Goal: Task Accomplishment & Management: Manage account settings

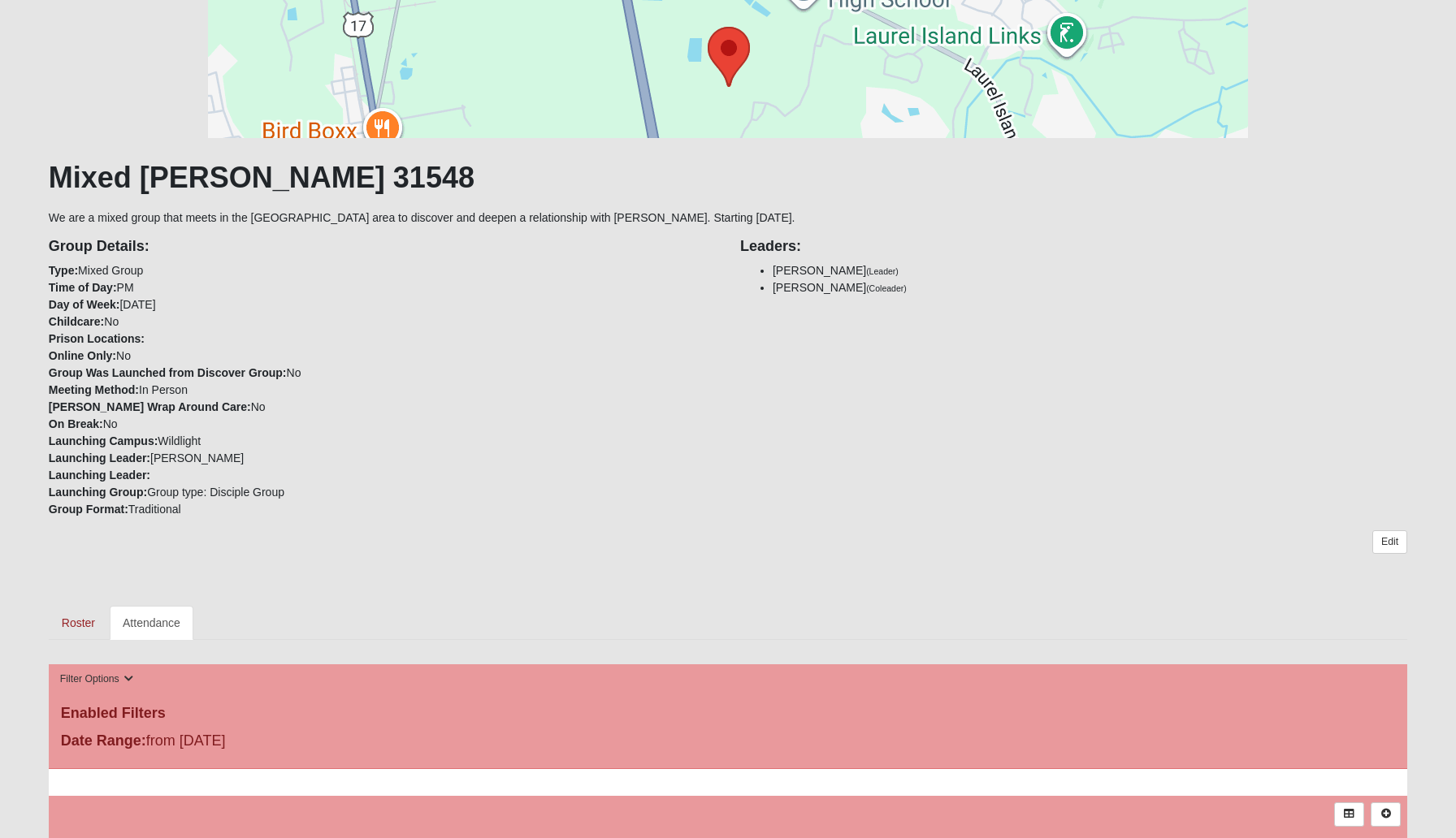
scroll to position [166, 0]
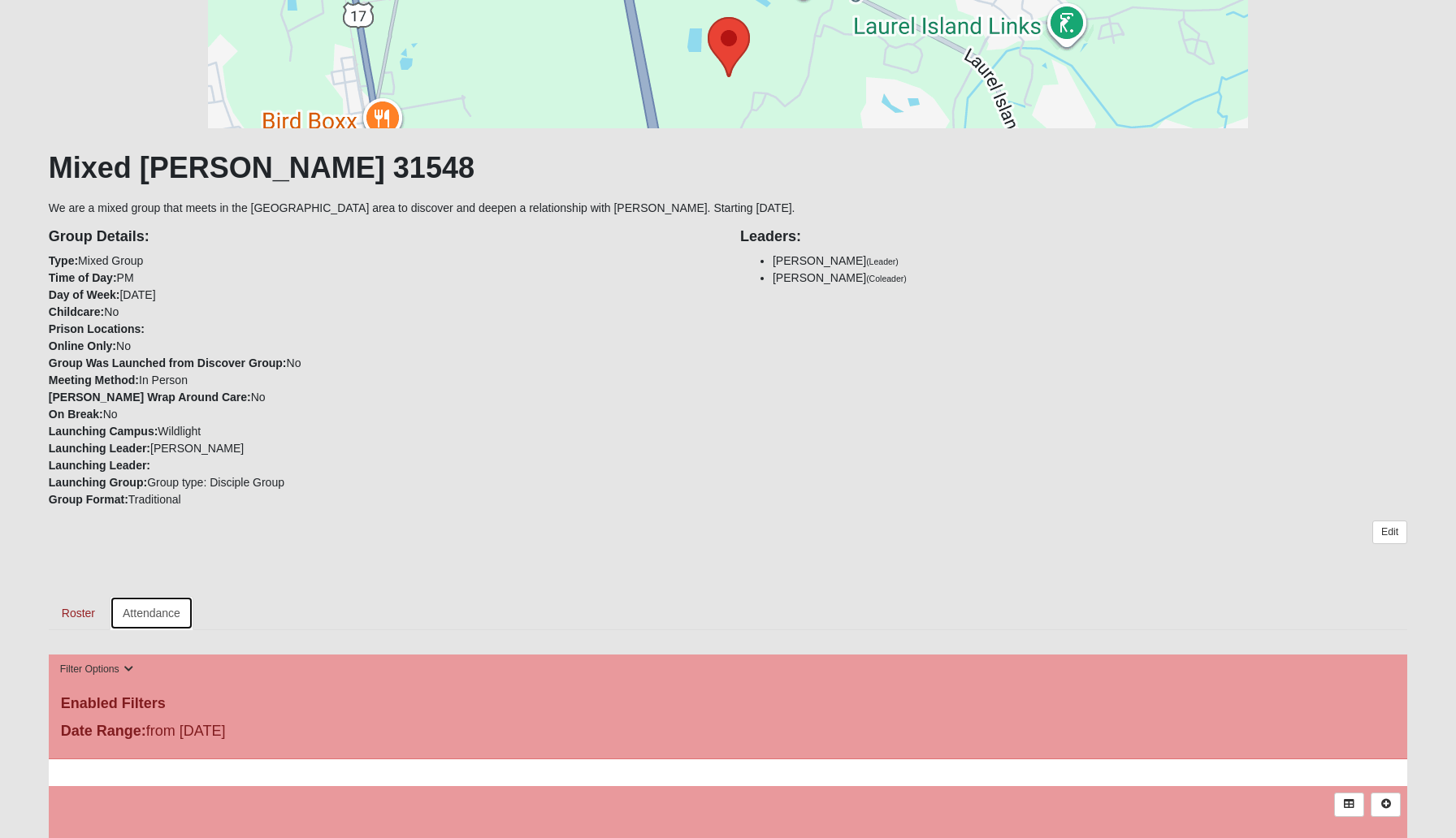
click at [168, 604] on link "Attendance" at bounding box center [152, 613] width 84 height 34
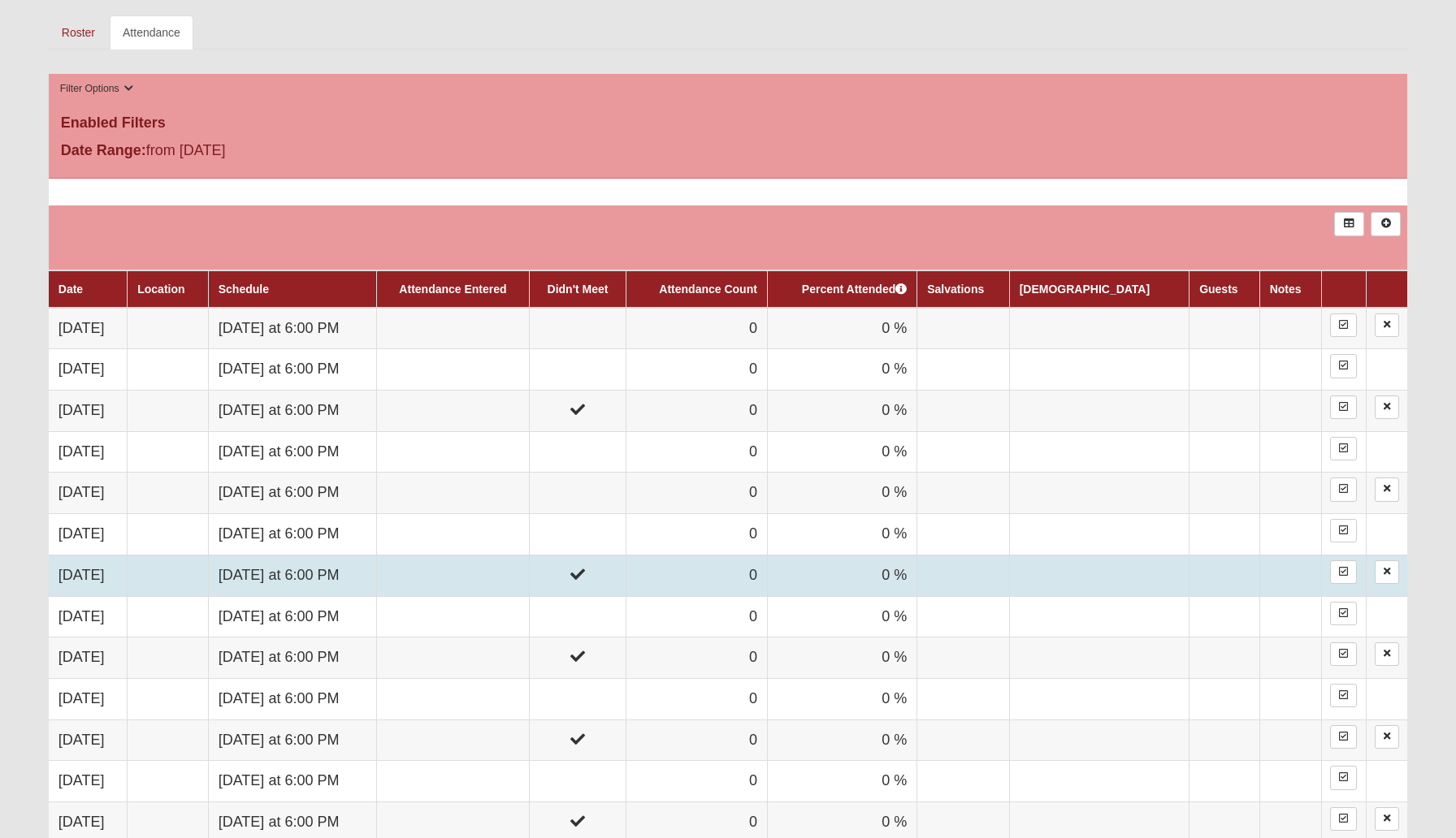
scroll to position [742, 0]
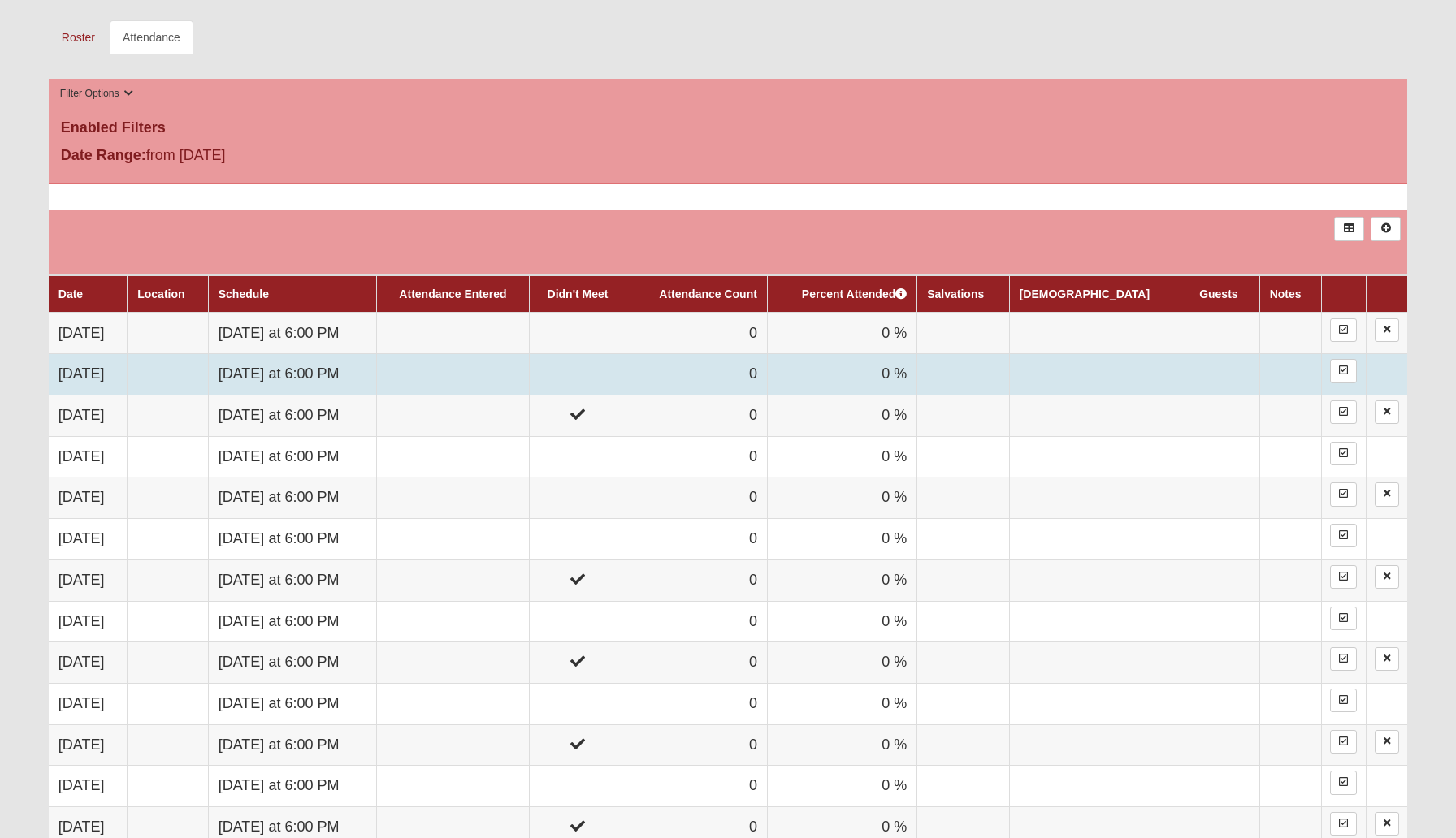
click at [626, 362] on td at bounding box center [577, 375] width 96 height 42
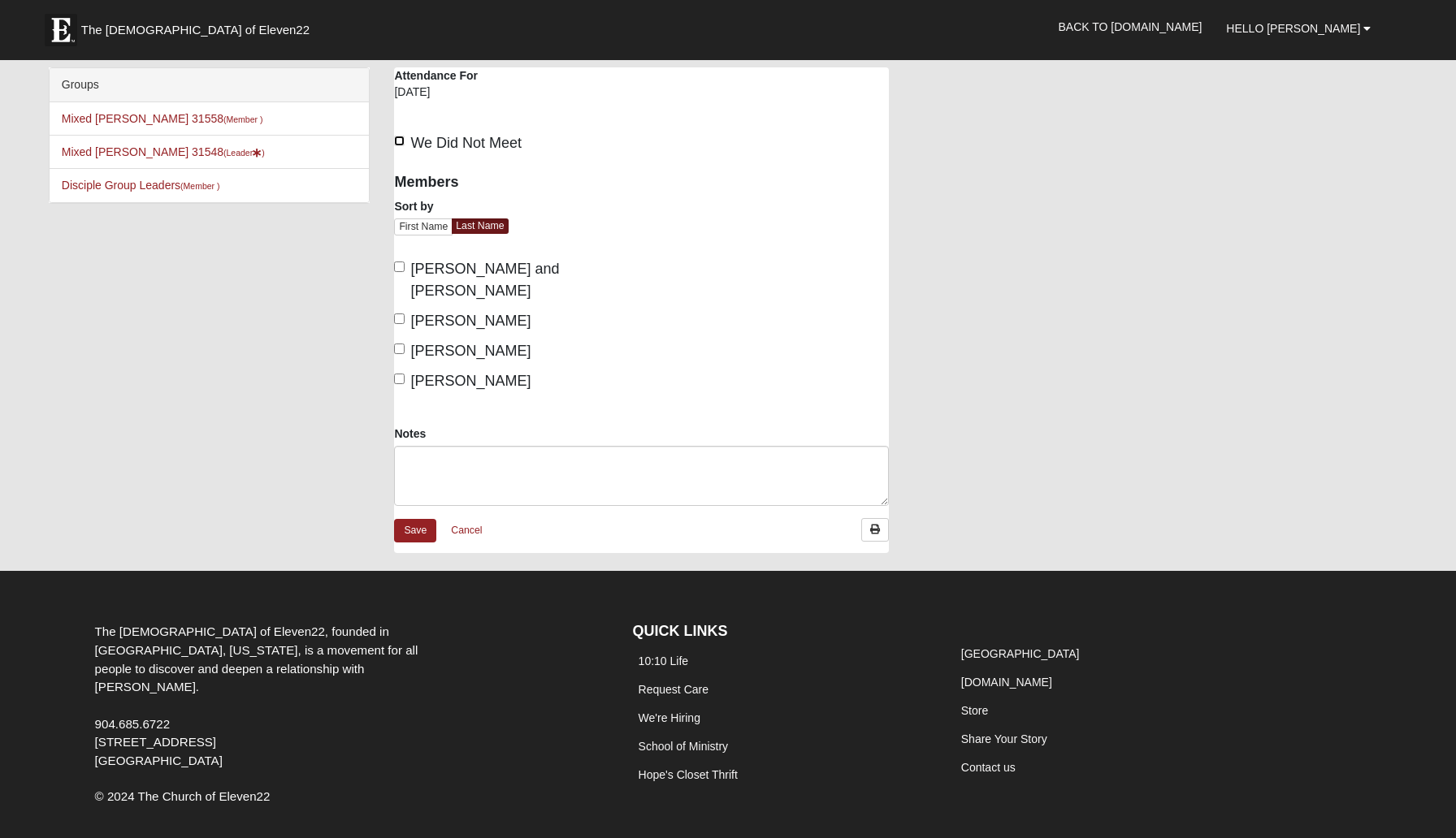
click at [401, 142] on input "We Did Not Meet" at bounding box center [399, 140] width 11 height 11
checkbox input "true"
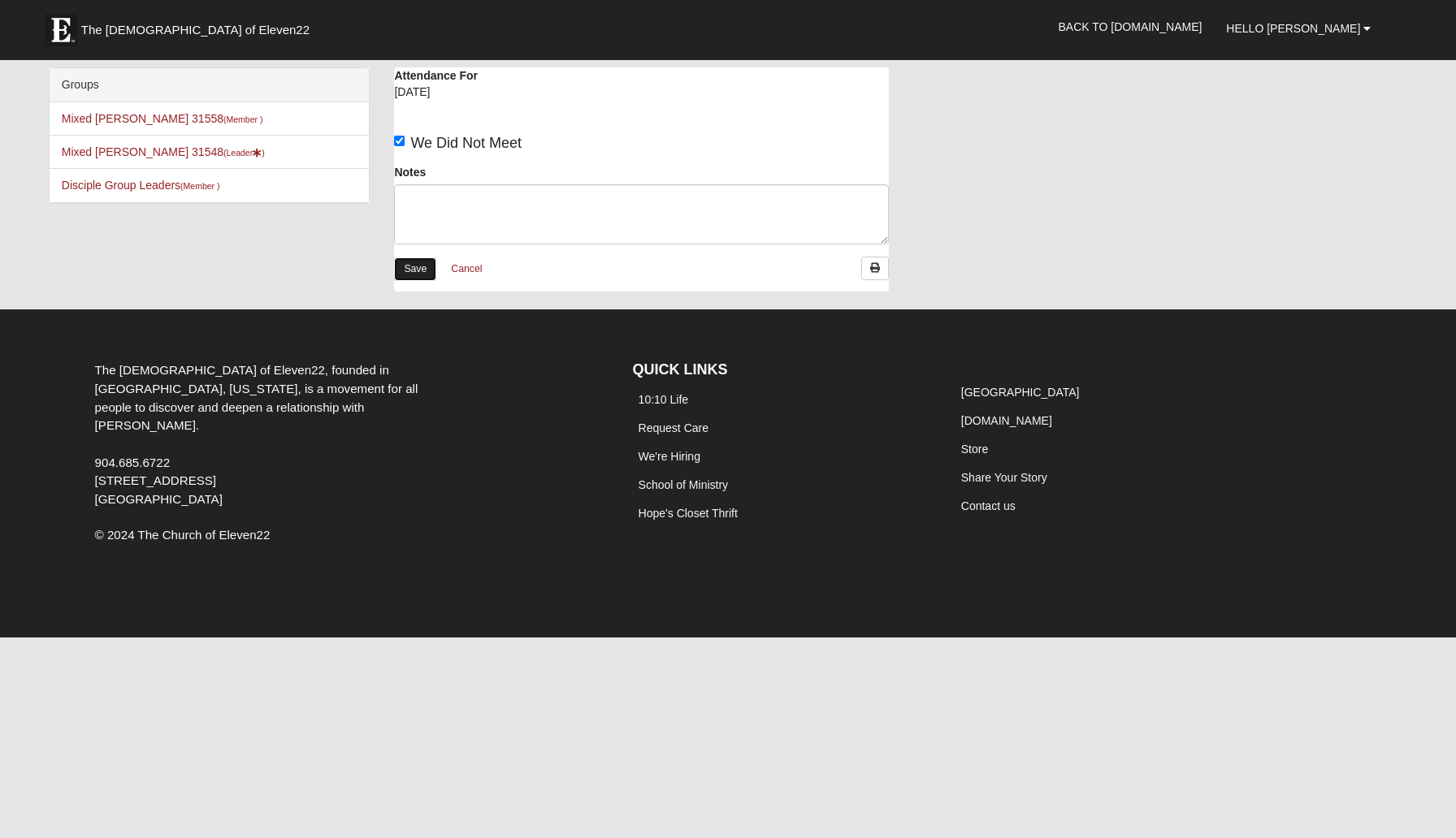
click at [418, 271] on link "Save" at bounding box center [414, 269] width 42 height 23
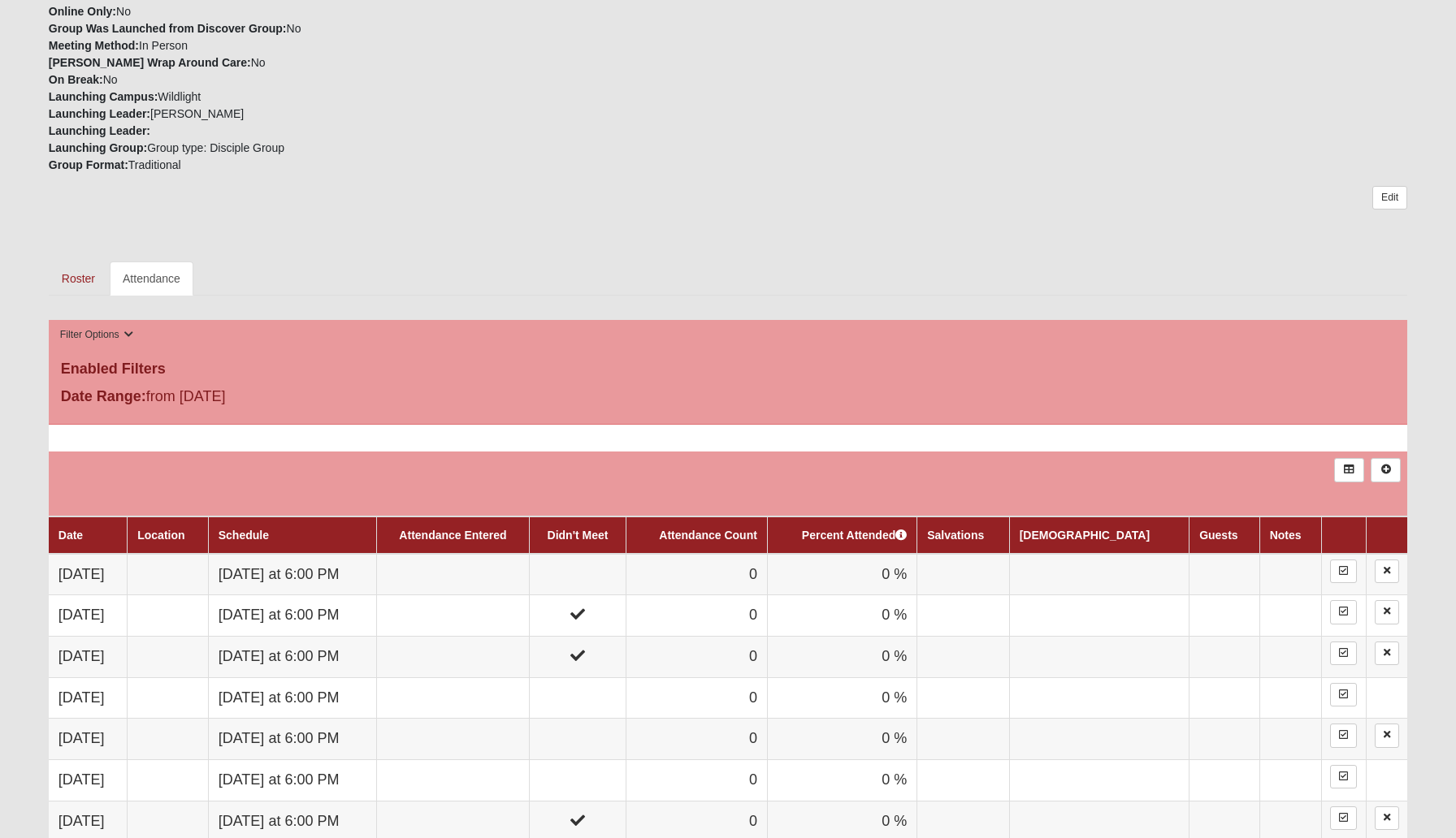
scroll to position [501, 0]
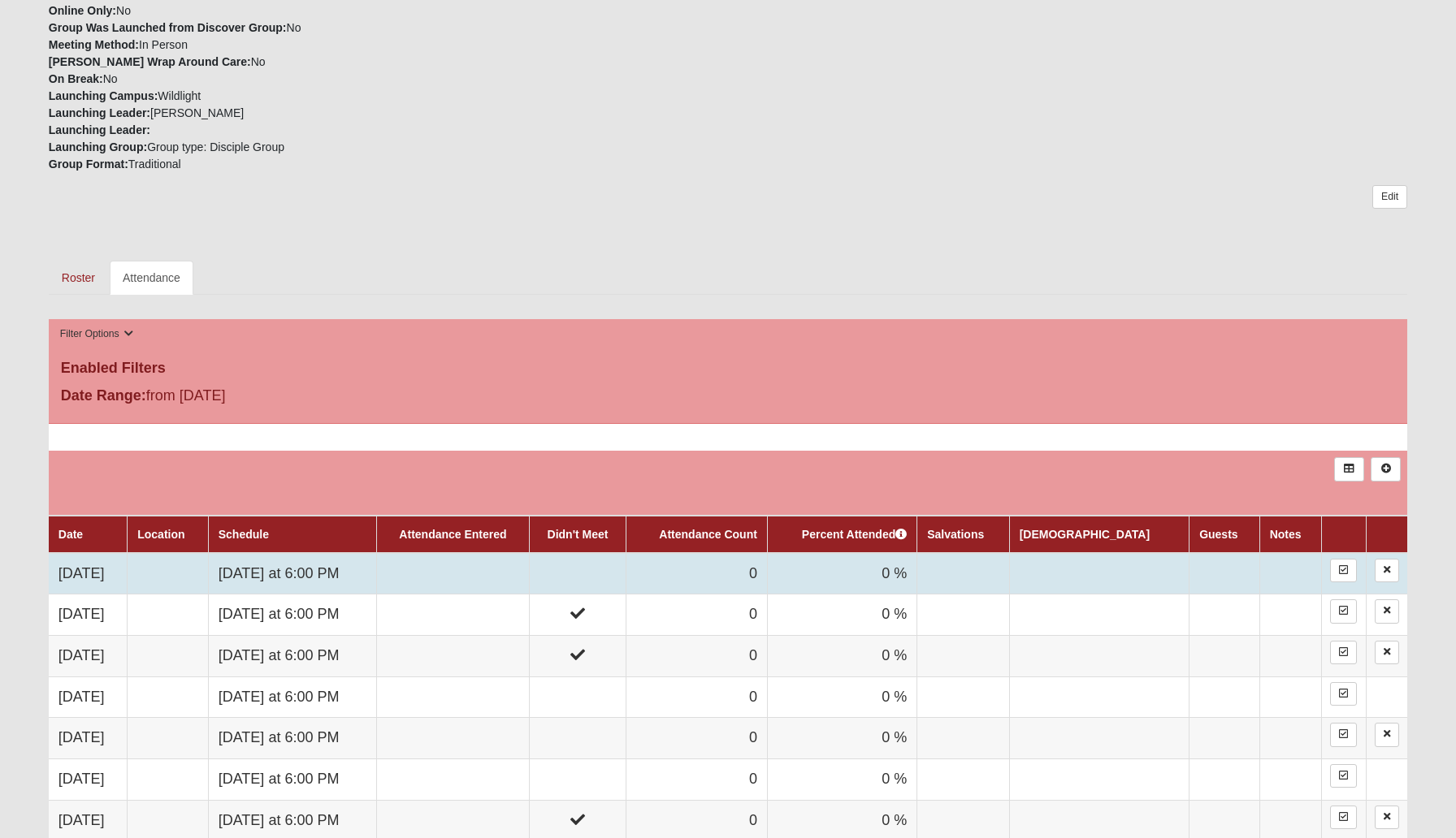
click at [626, 585] on td at bounding box center [577, 574] width 96 height 42
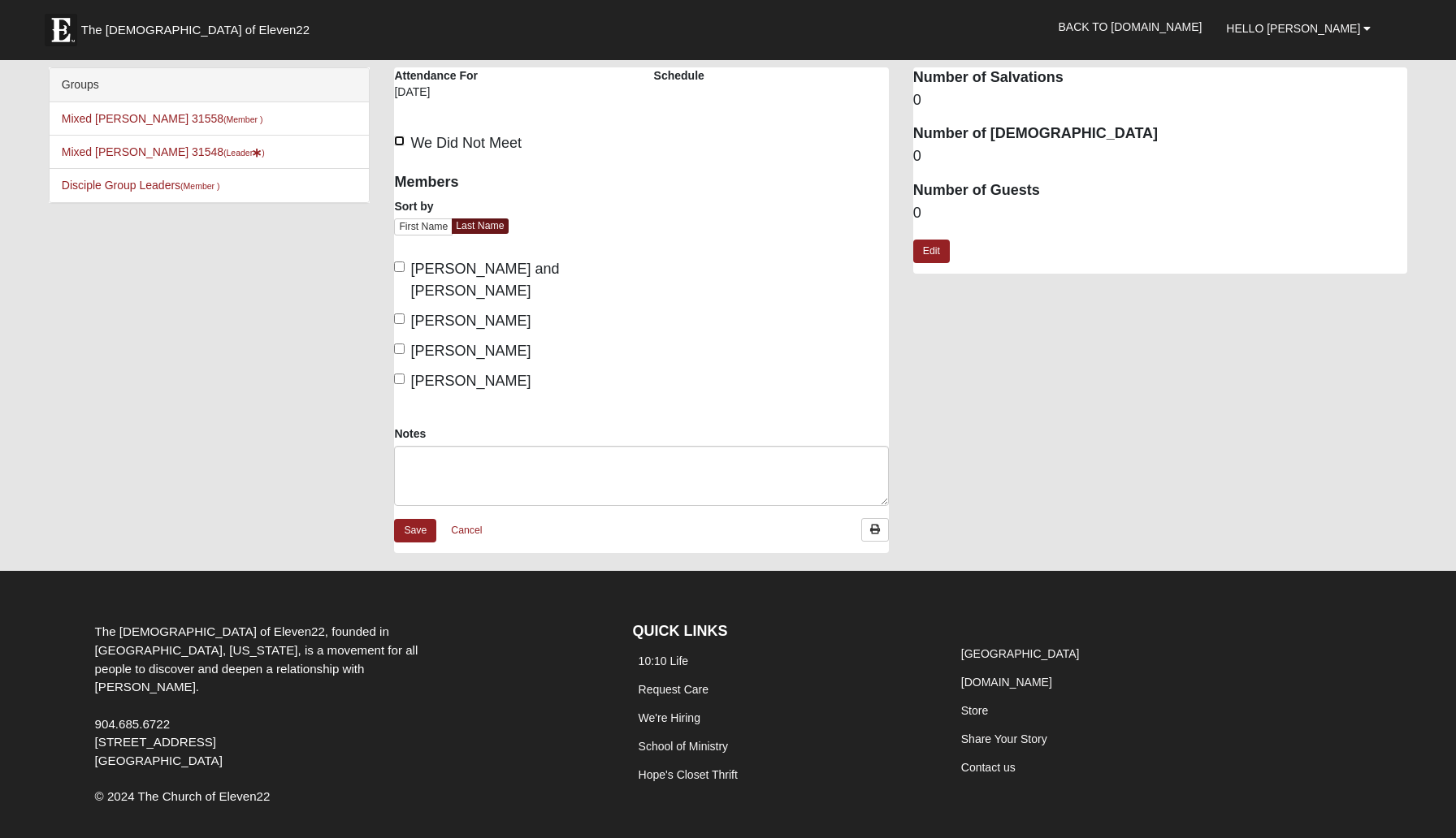
click at [401, 145] on input "We Did Not Meet" at bounding box center [399, 140] width 11 height 11
checkbox input "true"
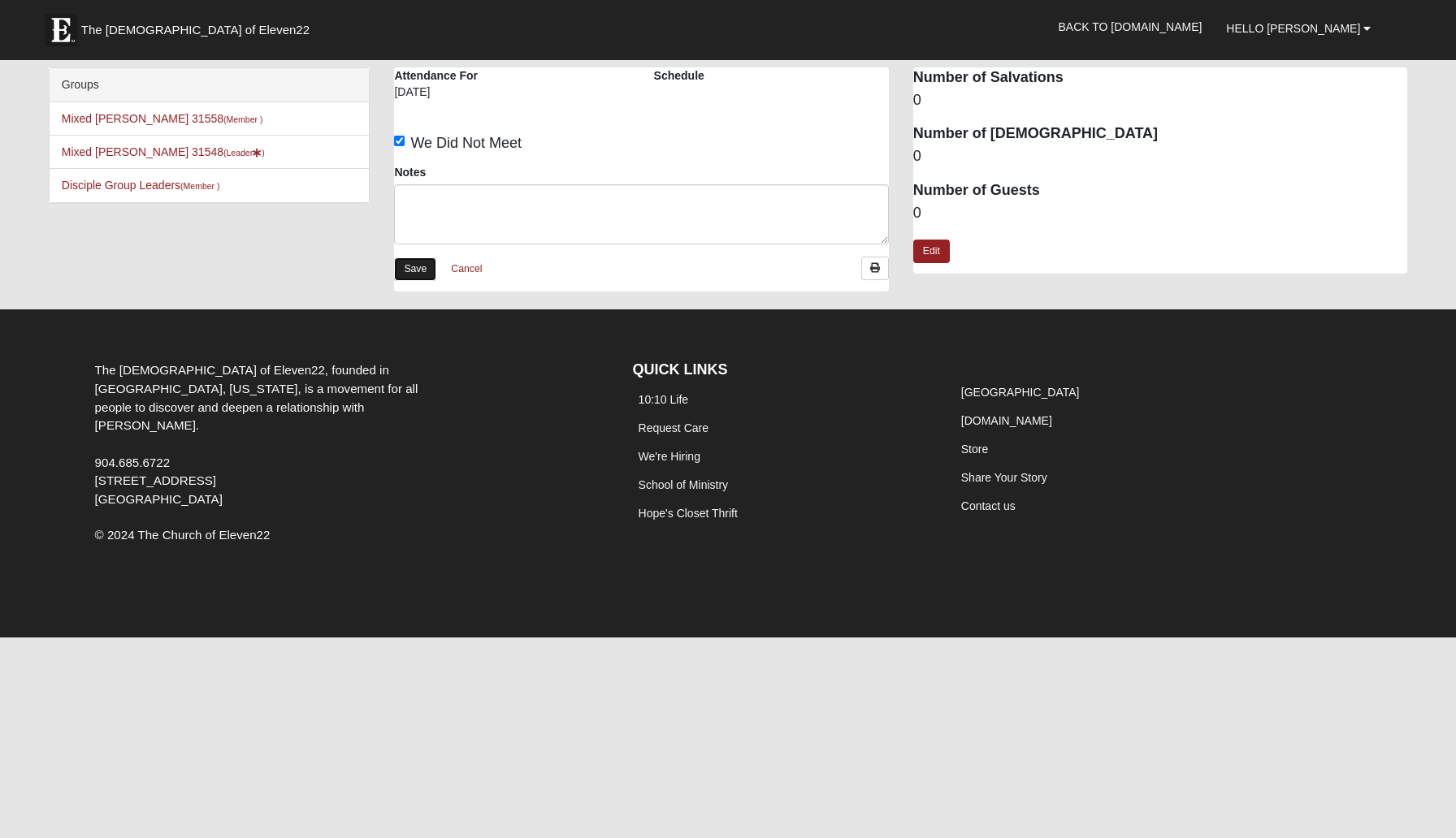
click at [408, 270] on link "Save" at bounding box center [414, 269] width 42 height 23
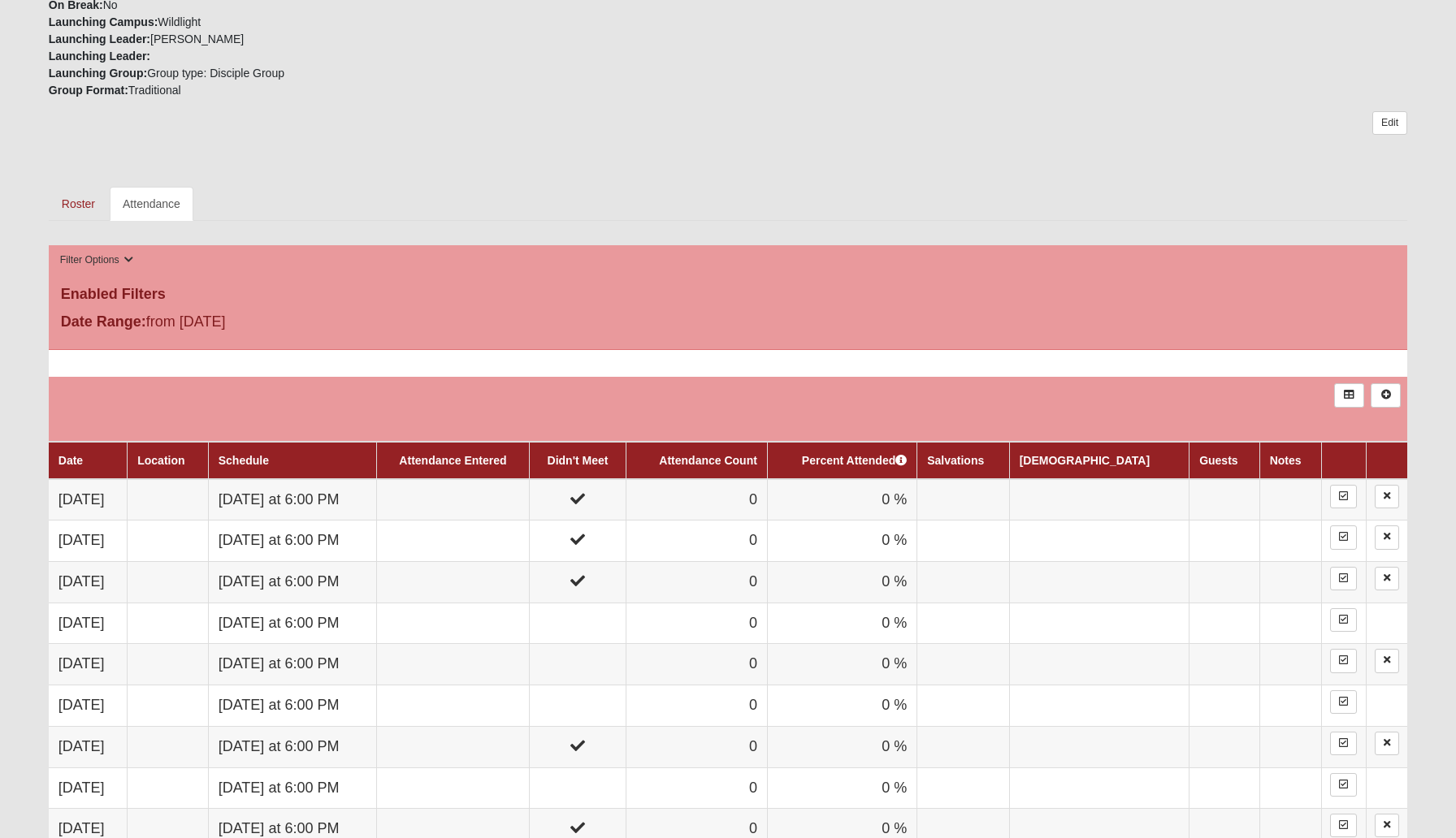
scroll to position [577, 0]
